Goal: Information Seeking & Learning: Compare options

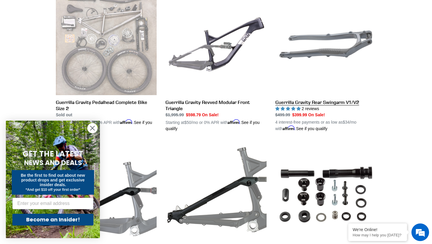
scroll to position [182, 0]
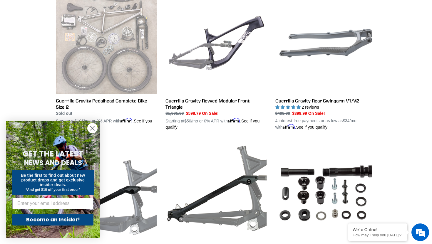
click at [319, 46] on link "Guerrilla Gravity Rear Swingarm V1/V2" at bounding box center [325, 61] width 101 height 137
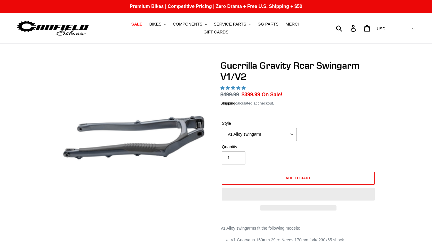
select select "highest-rating"
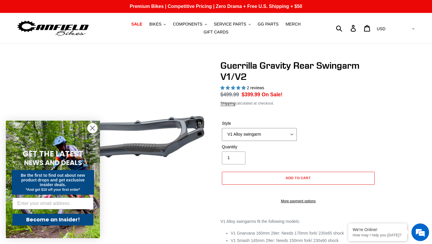
click at [284, 139] on select "V1 Alloy swingarm V2 Revved Carbon swingarm" at bounding box center [259, 134] width 75 height 13
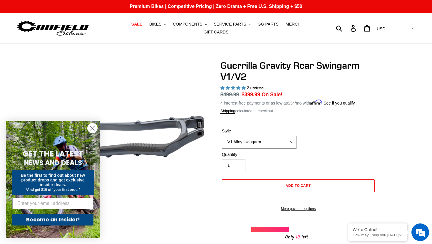
select select "V2 Revved Carbon swingarm"
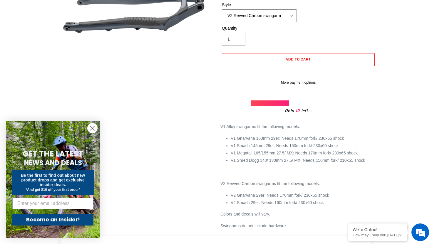
scroll to position [127, 0]
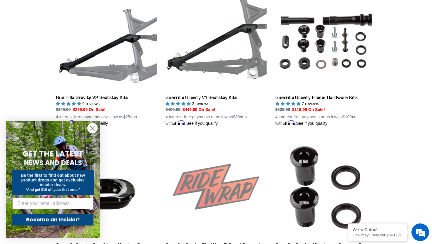
scroll to position [334, 0]
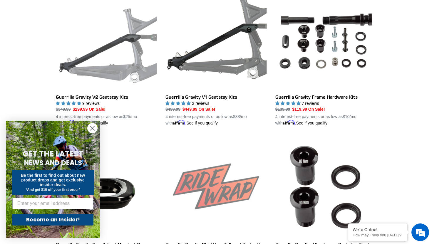
click at [116, 95] on link "Guerrilla Gravity V2 Seatstay Kits" at bounding box center [106, 57] width 101 height 137
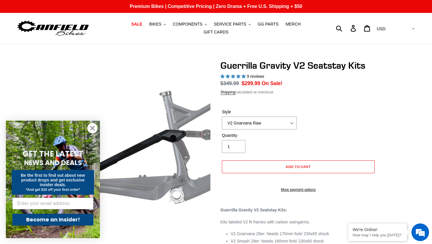
select select "highest-rating"
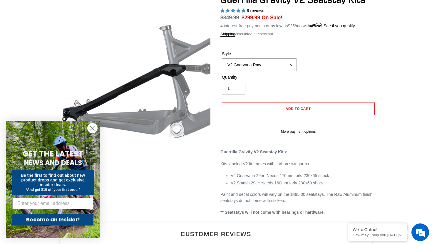
scroll to position [66, 0]
click at [241, 66] on select "V2 Gnarvana V2 Gnarvana Raw V2 Smash V2 Smash Raw" at bounding box center [259, 64] width 75 height 13
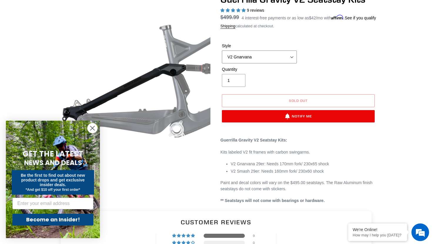
click at [271, 63] on select "V2 Gnarvana V2 Gnarvana Raw V2 Smash V2 Smash Raw" at bounding box center [259, 57] width 75 height 13
select select "V2 Gnarvana Raw"
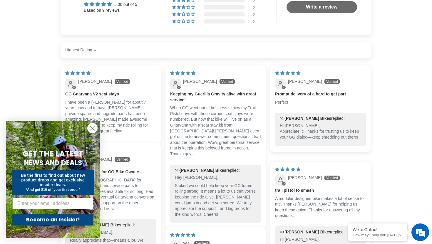
scroll to position [321, 0]
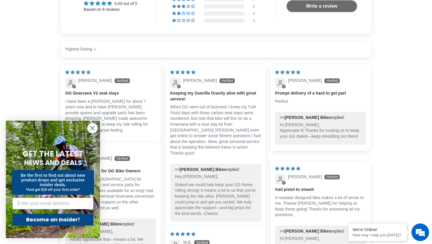
click at [95, 128] on circle "Close dialog" at bounding box center [93, 128] width 10 height 10
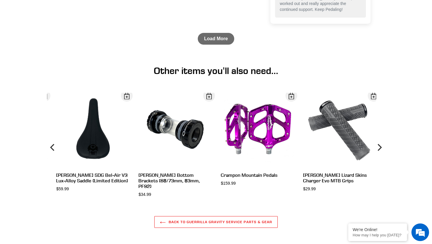
scroll to position [789, 0]
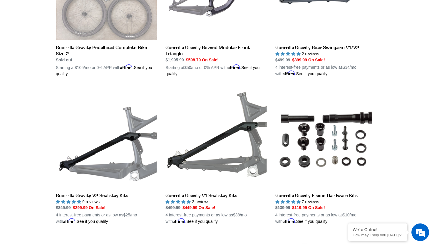
scroll to position [236, 0]
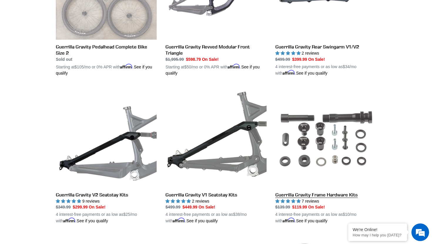
click at [287, 192] on link "Guerrilla Gravity Frame Hardware Kits" at bounding box center [325, 155] width 101 height 137
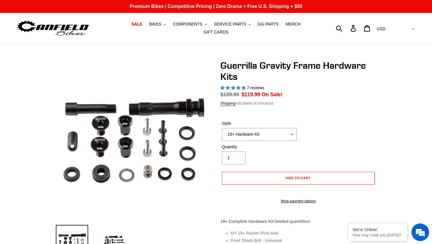
select select "highest-rating"
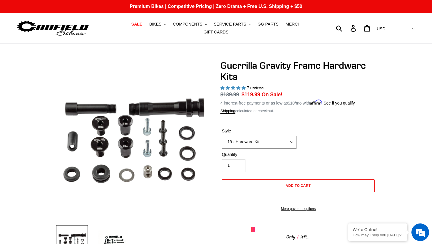
click at [269, 142] on select "19+ Hardware Kit 21+ V2 Trail Pistol Complete Hardware Kit" at bounding box center [259, 142] width 75 height 13
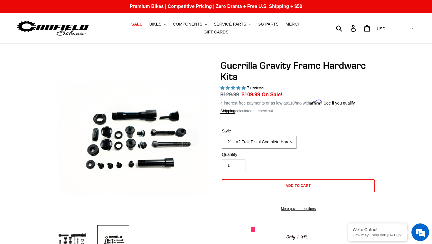
click at [235, 141] on select "19+ Hardware Kit 21+ V2 Trail Pistol Complete Hardware Kit" at bounding box center [259, 142] width 75 height 13
select select "19+ Hardware Kit"
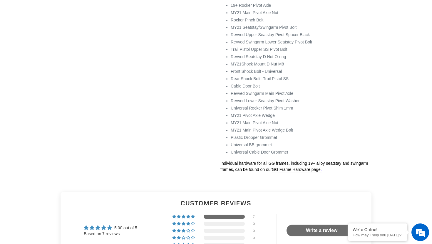
scroll to position [412, 0]
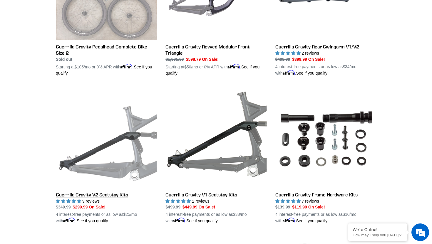
click at [113, 145] on link "Guerrilla Gravity V2 Seatstay Kits" at bounding box center [106, 155] width 101 height 137
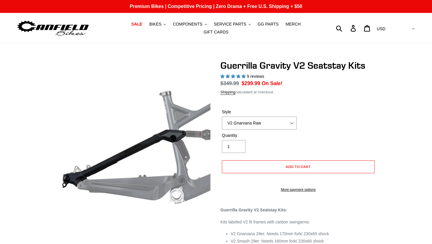
select select "highest-rating"
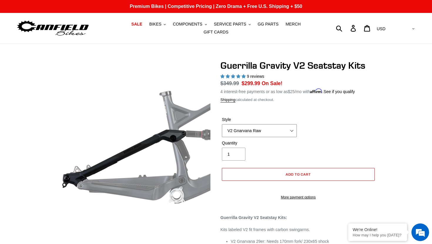
click at [249, 128] on select "V2 Gnarvana V2 Gnarvana Raw V2 Smash V2 Smash Raw" at bounding box center [259, 130] width 75 height 13
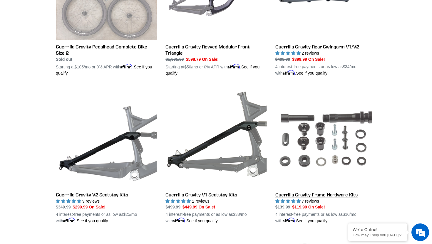
click at [327, 120] on link "Guerrilla Gravity Frame Hardware Kits" at bounding box center [325, 155] width 101 height 137
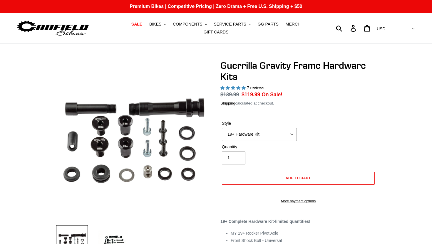
select select "highest-rating"
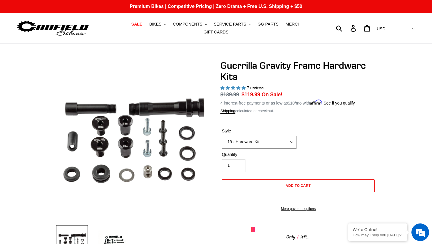
click at [245, 142] on select "19+ Hardware Kit 21+ V2 Trail Pistol Complete Hardware Kit" at bounding box center [259, 142] width 75 height 13
select select "21+ V2 Trail Pistol Complete Hardware Kit"
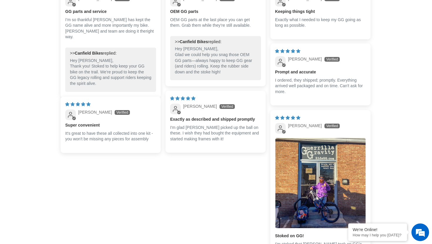
scroll to position [719, 0]
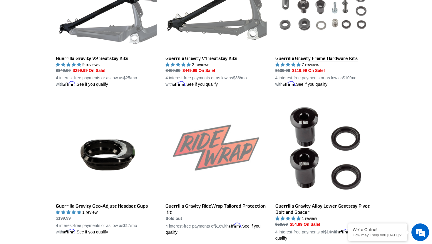
scroll to position [374, 0]
